Goal: Information Seeking & Learning: Understand process/instructions

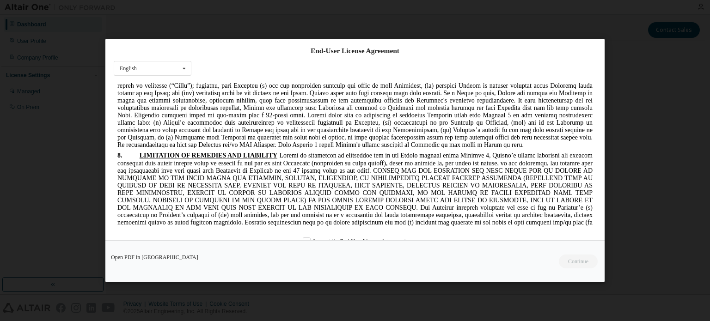
scroll to position [1571, 0]
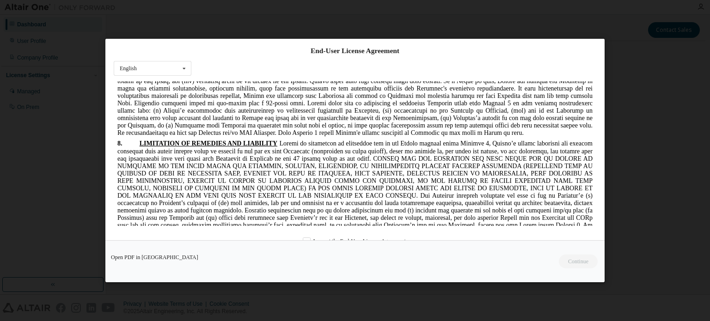
click at [454, 179] on div "End-User License Agreement English English Chinese French German Japanese Korea…" at bounding box center [355, 160] width 710 height 321
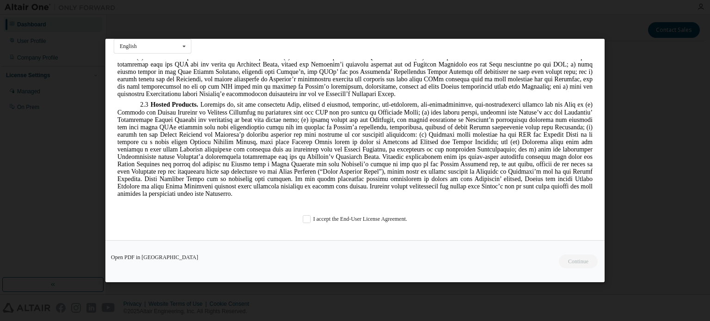
scroll to position [753, 0]
